Goal: Task Accomplishment & Management: Use online tool/utility

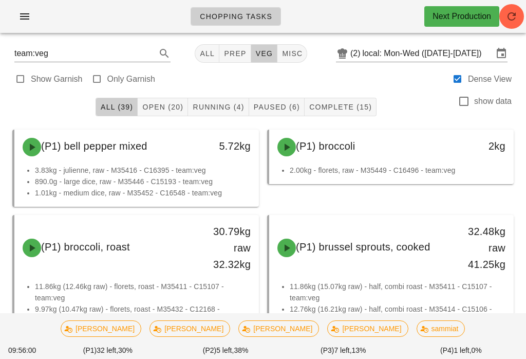
click at [206, 121] on div "All (39) Open (20) Running (4) Paused (6) Complete (15) show data" at bounding box center [263, 106] width 514 height 33
click at [219, 104] on span "Running (4)" at bounding box center [218, 107] width 52 height 8
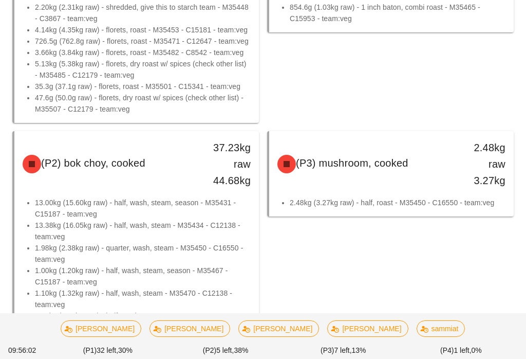
scroll to position [290, 0]
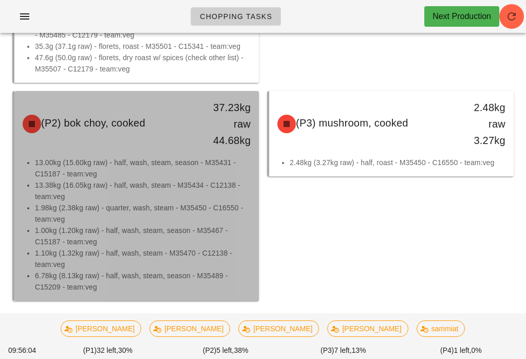
click at [112, 246] on li "1.00kg (1.20kg raw) - half, wash, steam, season - M35467 - C15187 - team:veg" at bounding box center [143, 236] width 216 height 23
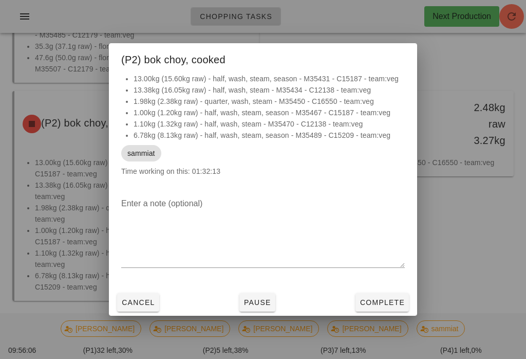
click at [369, 306] on span "Complete" at bounding box center [382, 302] width 45 height 8
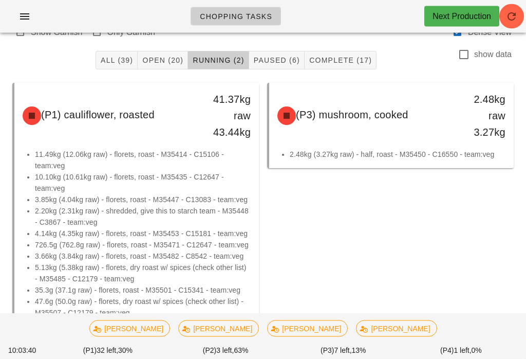
scroll to position [47, 0]
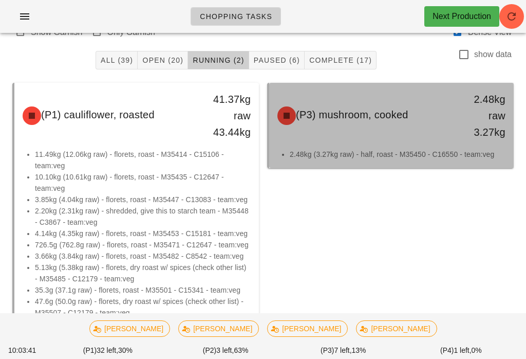
click at [376, 120] on span "(P3) mushroom, cooked" at bounding box center [352, 114] width 113 height 11
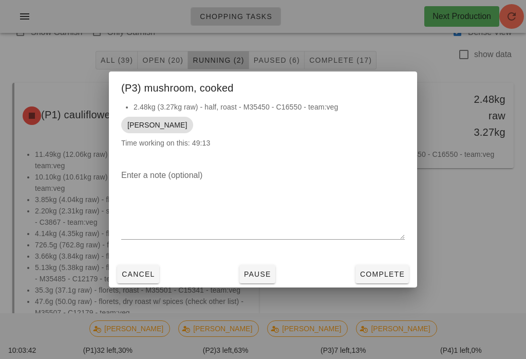
click at [391, 278] on span "Complete" at bounding box center [382, 274] width 45 height 8
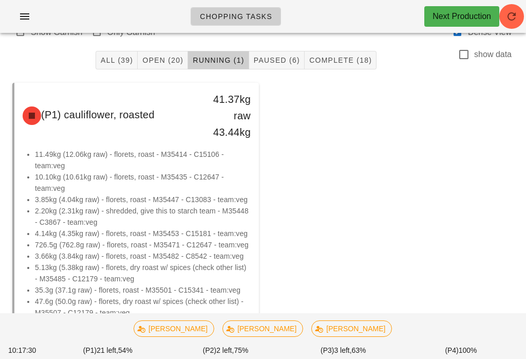
click at [167, 64] on span "Open (20)" at bounding box center [163, 60] width 42 height 8
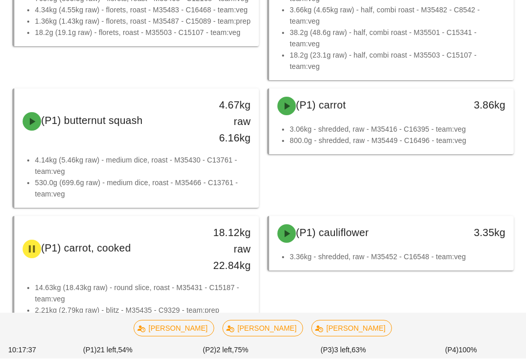
scroll to position [393, 0]
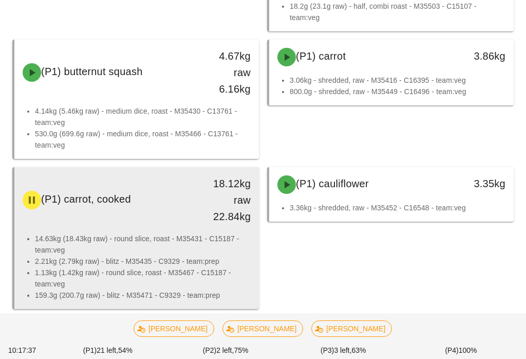
click at [226, 234] on li "14.63kg (18.43kg raw) - round slice, roast - M35431 - C15187 - team:veg" at bounding box center [143, 244] width 216 height 23
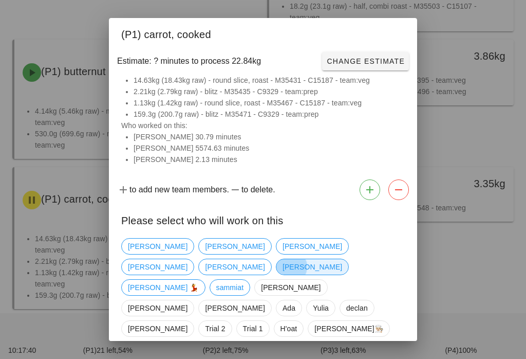
click at [339, 259] on span "[PERSON_NAME]" at bounding box center [313, 266] width 60 height 15
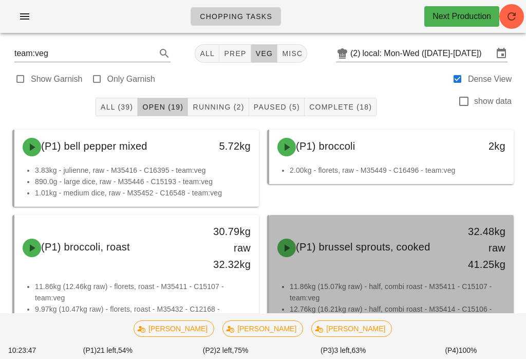
click at [391, 247] on span "(P1) brussel sprouts, cooked" at bounding box center [363, 246] width 135 height 11
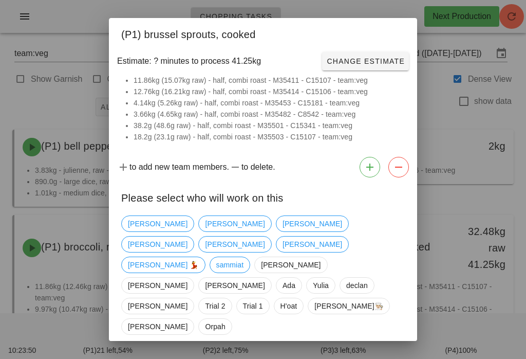
click at [379, 173] on div "to add new team members. to delete." at bounding box center [263, 167] width 308 height 29
click at [363, 177] on button "button" at bounding box center [370, 167] width 21 height 21
click at [254, 256] on span "[PERSON_NAME]" at bounding box center [290, 264] width 73 height 16
click at [243, 298] on span "Trial 1" at bounding box center [253, 305] width 20 height 15
click at [376, 358] on span "Confirm Start" at bounding box center [371, 362] width 67 height 8
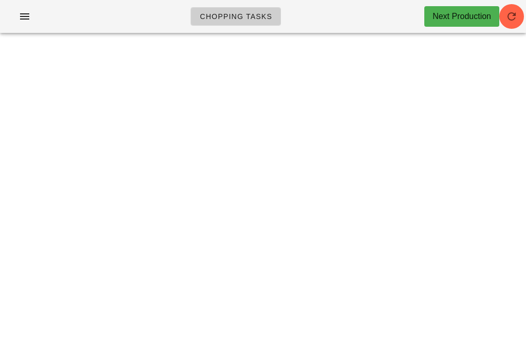
click at [513, 14] on icon "button" at bounding box center [512, 16] width 12 height 12
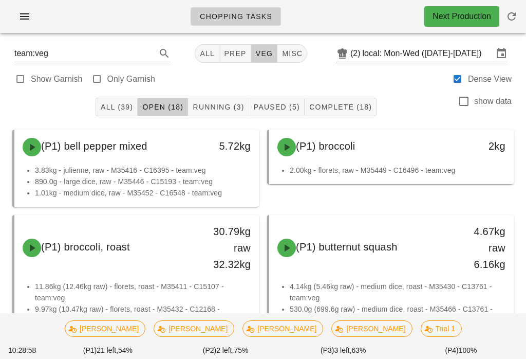
click at [40, 102] on div "All (39) Open (18) Running (3) Paused (5) Complete (18) show data" at bounding box center [263, 106] width 514 height 33
click at [222, 109] on span "Running (3)" at bounding box center [218, 107] width 52 height 8
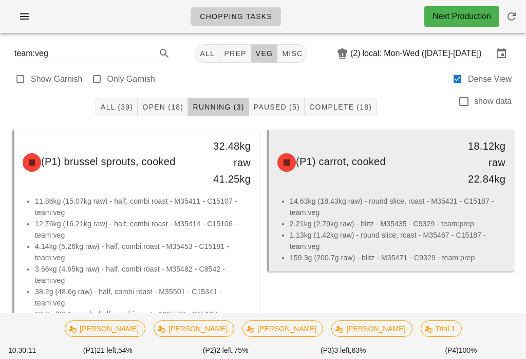
click at [391, 220] on li "2.21kg (2.79kg raw) - blitz - M35435 - C9329 - team:prep" at bounding box center [398, 223] width 216 height 11
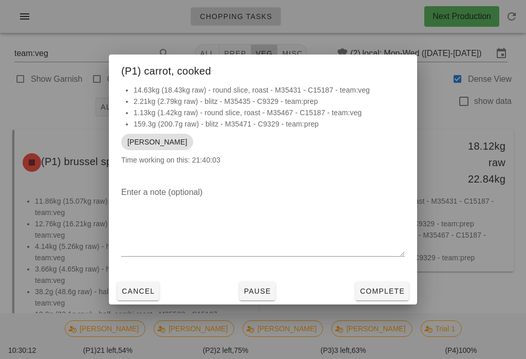
click at [261, 282] on button "Pause" at bounding box center [257, 291] width 36 height 18
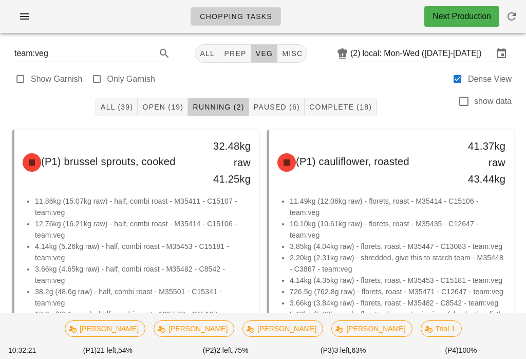
click at [166, 107] on span "Open (19)" at bounding box center [163, 107] width 42 height 8
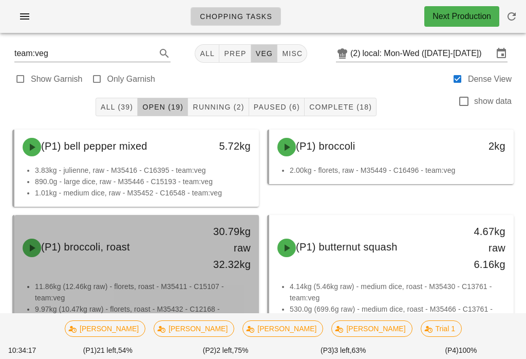
click at [128, 265] on div "(P1) broccoli, roast 30.79kg raw 32.32kg" at bounding box center [136, 248] width 240 height 62
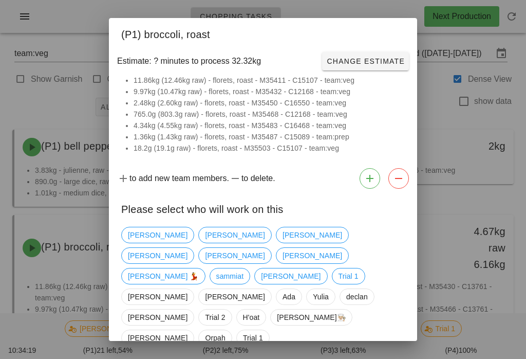
click at [79, 3] on div at bounding box center [263, 179] width 526 height 359
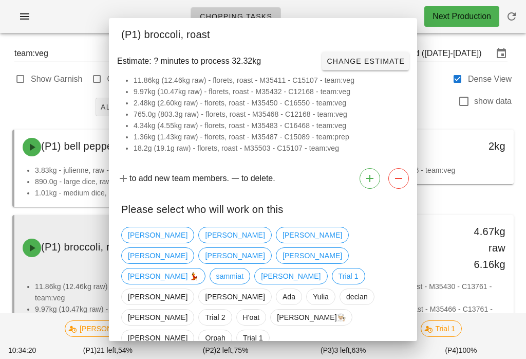
scroll to position [43, 0]
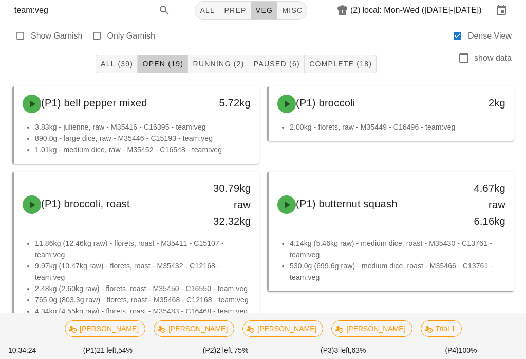
click at [428, 3] on input "local: Mon-Wed ([DATE]-[DATE])" at bounding box center [428, 10] width 131 height 16
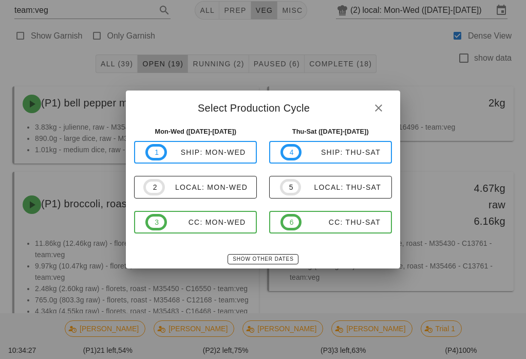
scroll to position [0, 0]
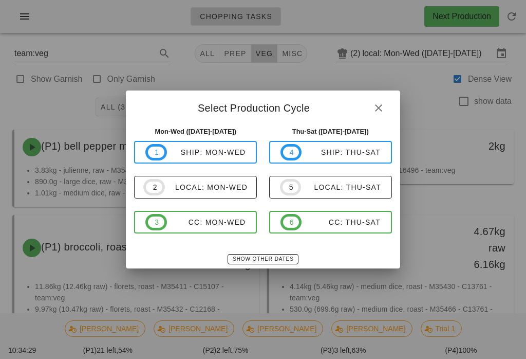
click at [32, 25] on div at bounding box center [263, 179] width 526 height 359
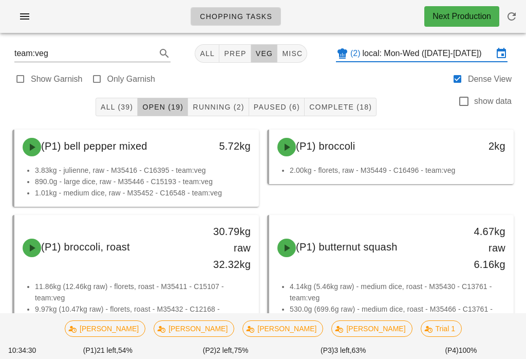
click at [33, 5] on div "Chopping Tasks Next Production" at bounding box center [263, 16] width 526 height 33
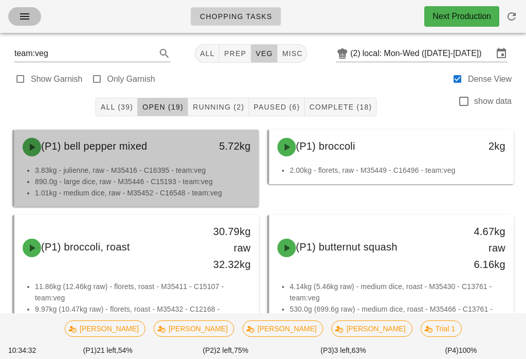
click at [31, 11] on span "button" at bounding box center [24, 16] width 16 height 12
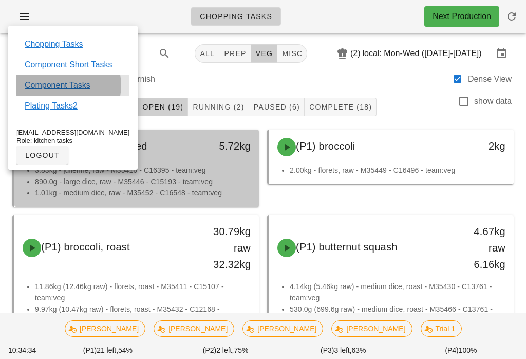
click at [72, 90] on link "Component Tasks" at bounding box center [58, 85] width 66 height 12
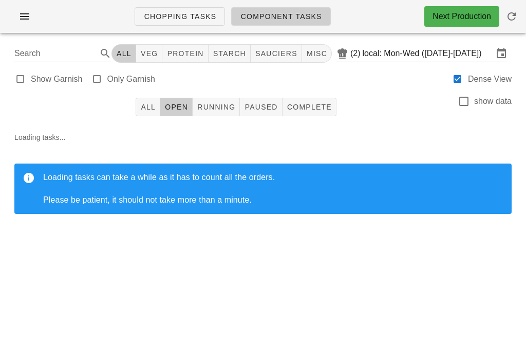
click at [190, 59] on button "protein" at bounding box center [185, 53] width 46 height 18
type input "team:protein"
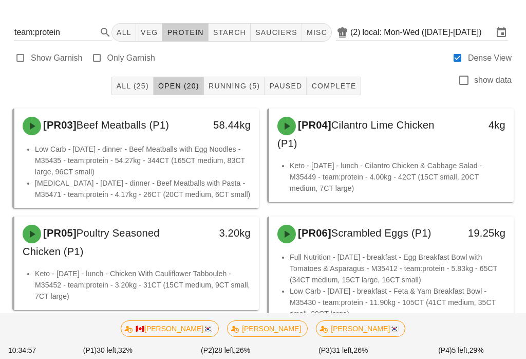
scroll to position [13, 0]
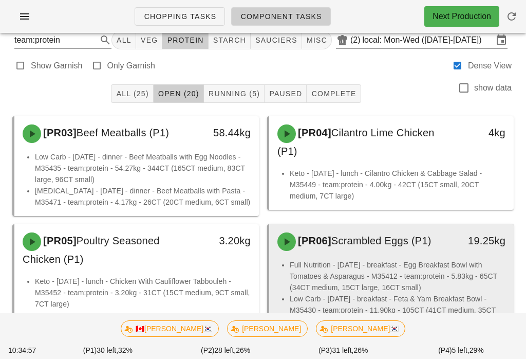
click at [470, 288] on li "Full Nutrition - [DATE] - breakfast - Egg Breakfast Bowl with Tomatoes & Aspara…" at bounding box center [398, 276] width 216 height 34
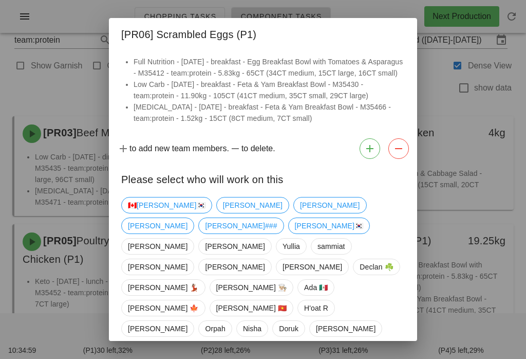
click at [436, 101] on div at bounding box center [263, 179] width 526 height 359
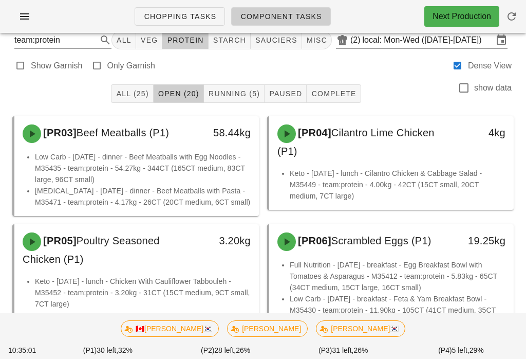
click at [240, 94] on span "Running (5)" at bounding box center [234, 93] width 52 height 8
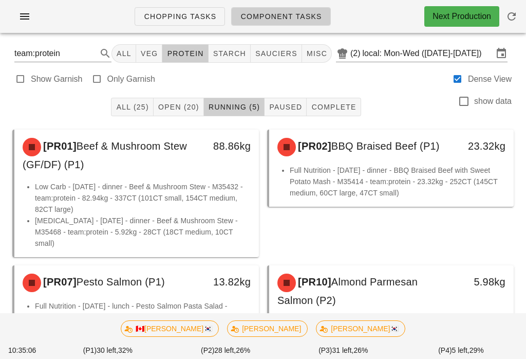
click at [176, 99] on button "Open (20)" at bounding box center [179, 107] width 50 height 18
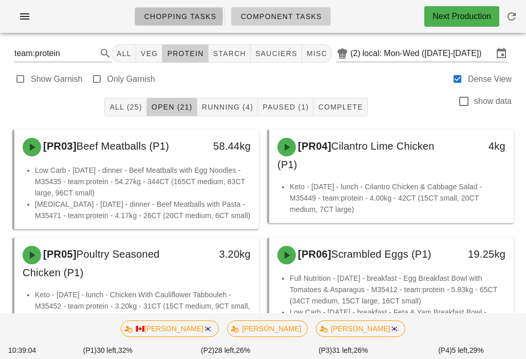
click at [172, 14] on span "Chopping Tasks" at bounding box center [179, 16] width 73 height 8
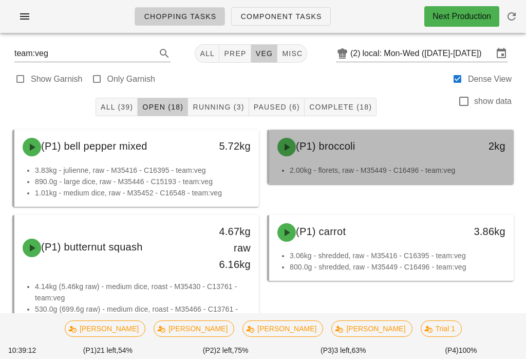
click at [391, 178] on div "2.00kg - florets, raw - M35449 - C16496 - team:veg" at bounding box center [391, 174] width 245 height 20
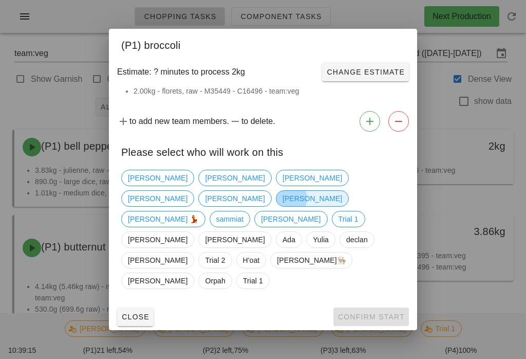
click at [337, 191] on span "[PERSON_NAME]" at bounding box center [313, 198] width 60 height 15
click at [378, 312] on span "Confirm Start" at bounding box center [371, 316] width 67 height 8
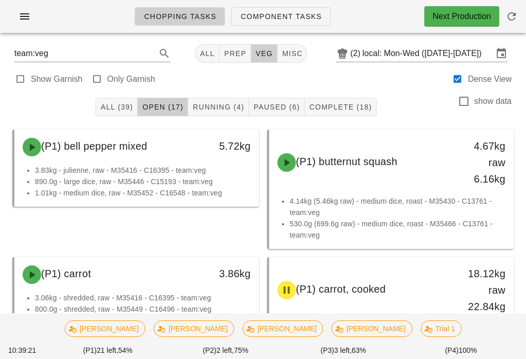
click at [224, 103] on span "Running (4)" at bounding box center [218, 107] width 52 height 8
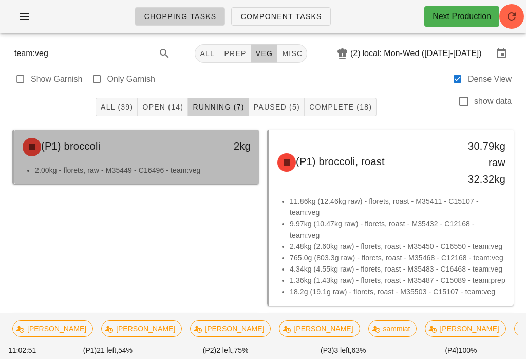
click at [165, 136] on div "(P1) broccoli" at bounding box center [106, 147] width 180 height 31
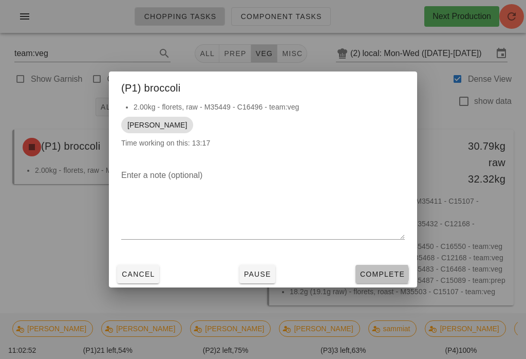
click at [378, 278] on span "Complete" at bounding box center [382, 274] width 45 height 8
